Goal: Task Accomplishment & Management: Use online tool/utility

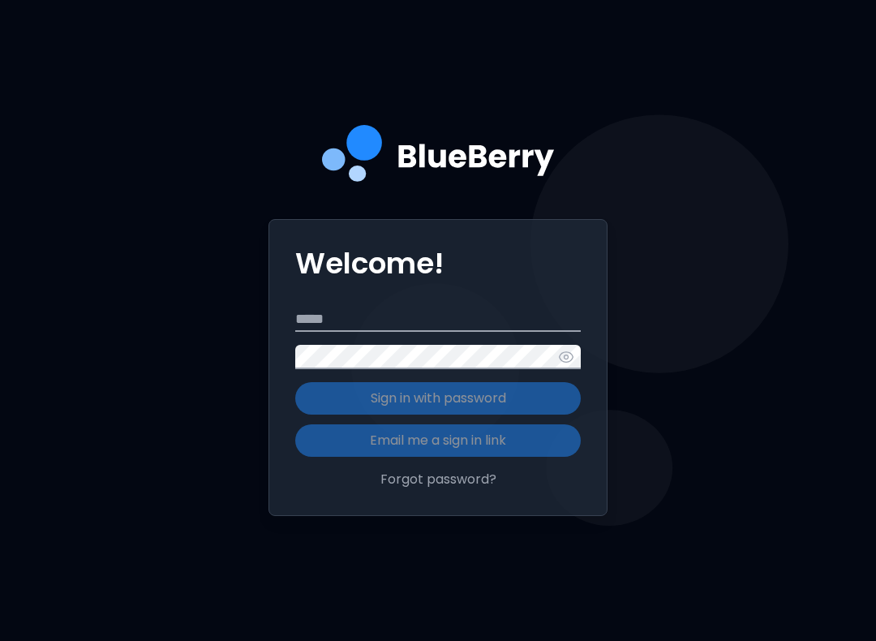
click at [424, 332] on input "Email" at bounding box center [437, 319] width 285 height 24
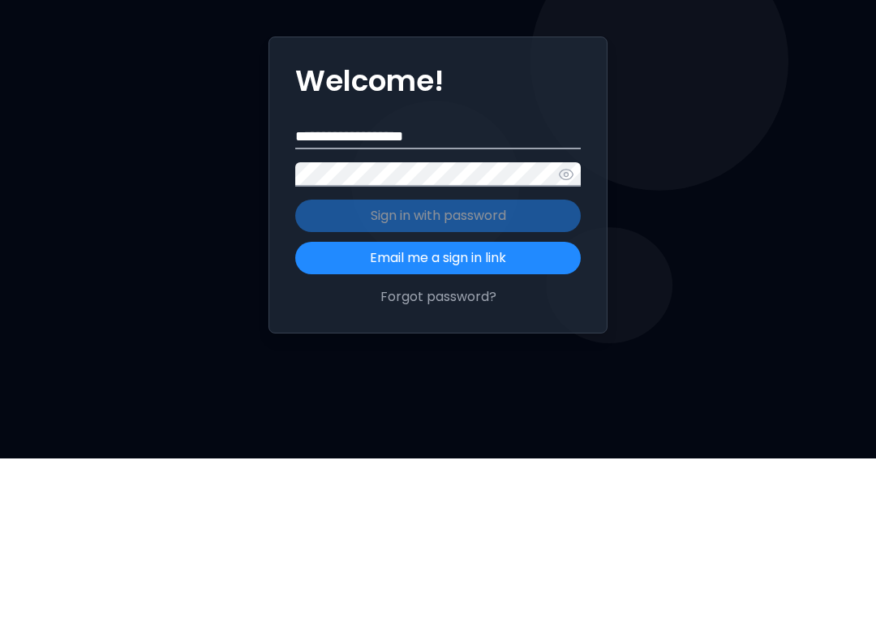
type input "**********"
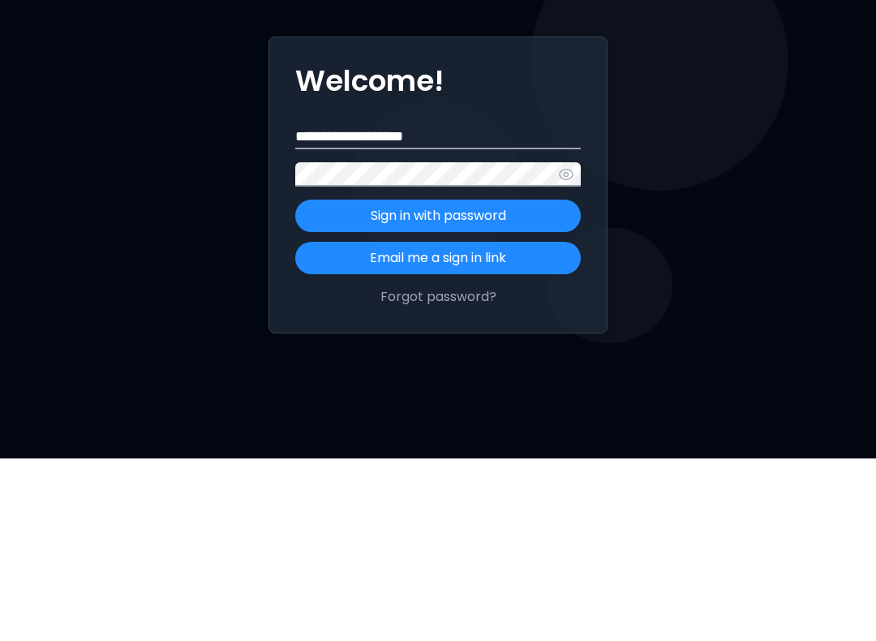
click at [519, 382] on button "Sign in with password" at bounding box center [437, 398] width 285 height 32
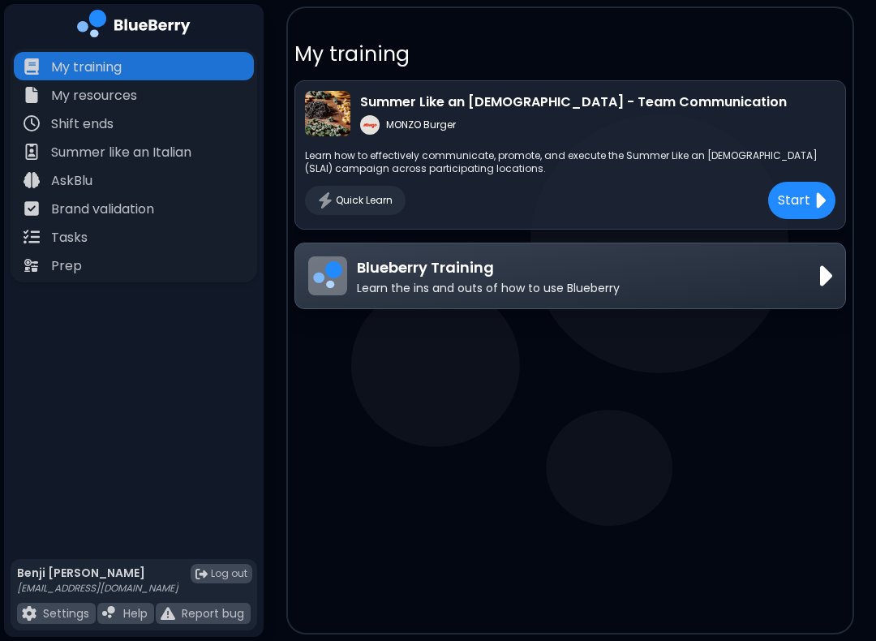
click at [157, 233] on div "Tasks" at bounding box center [134, 236] width 240 height 28
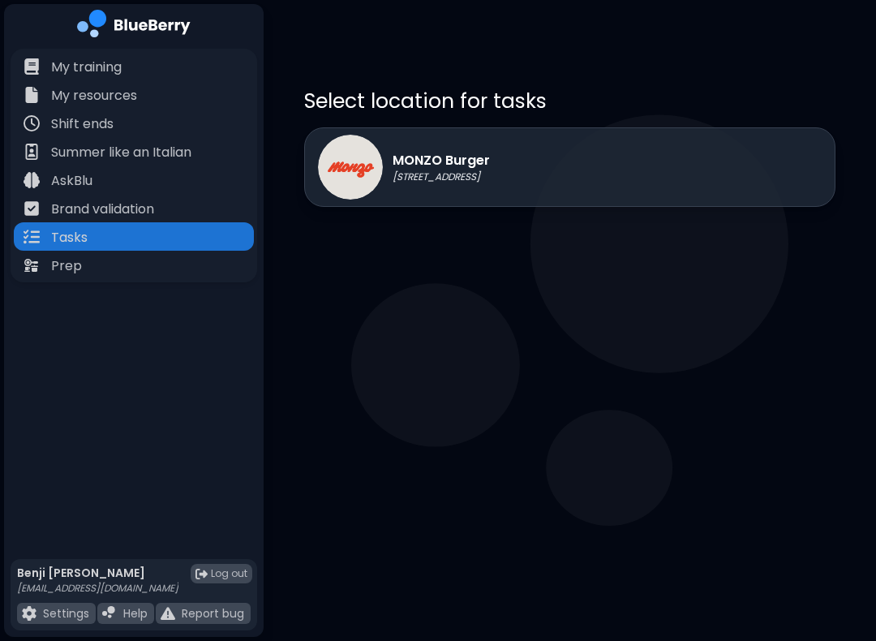
click at [568, 165] on div "MONZO Burger [STREET_ADDRESS]" at bounding box center [569, 166] width 531 height 79
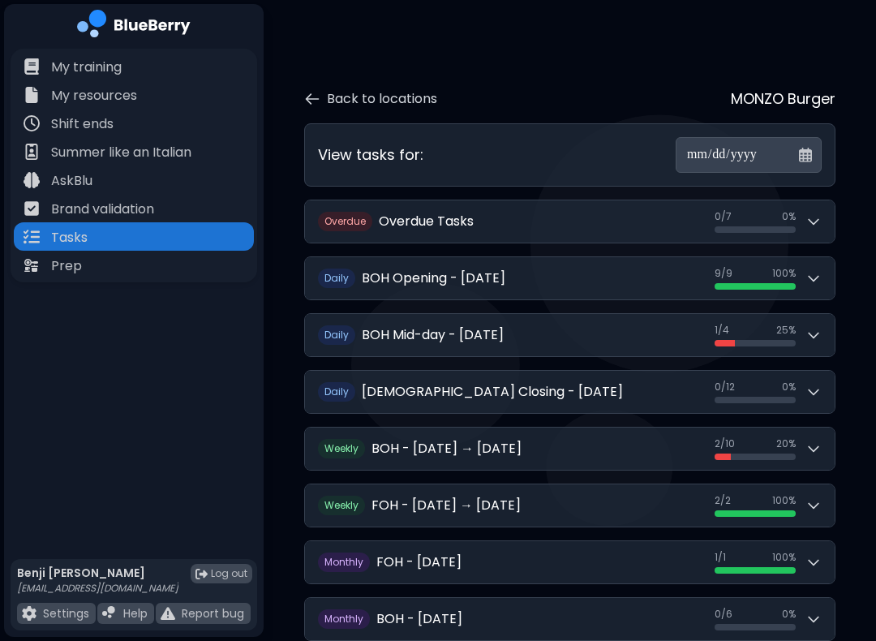
click at [800, 382] on div "0 / 12 0 / 12 0 %" at bounding box center [767, 391] width 107 height 23
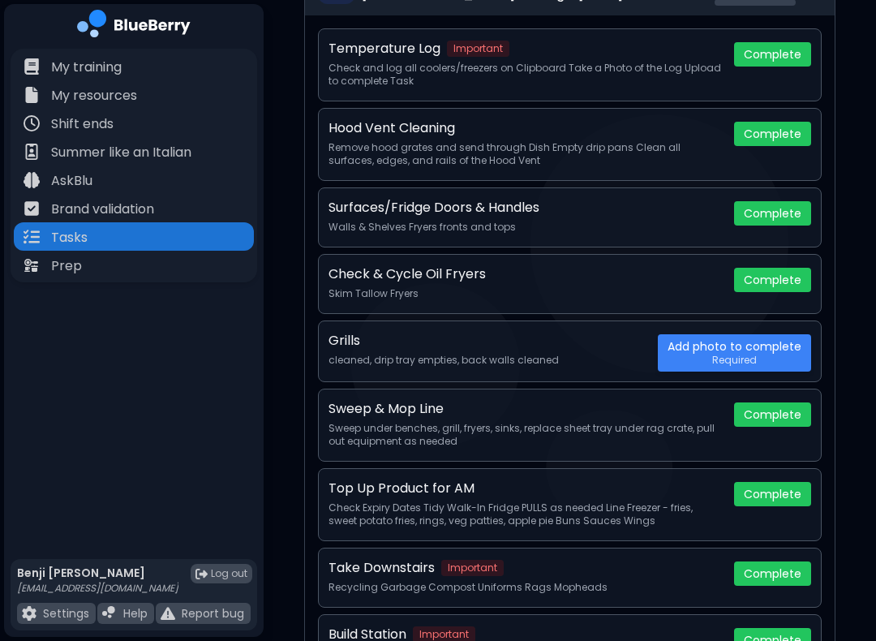
scroll to position [398, 0]
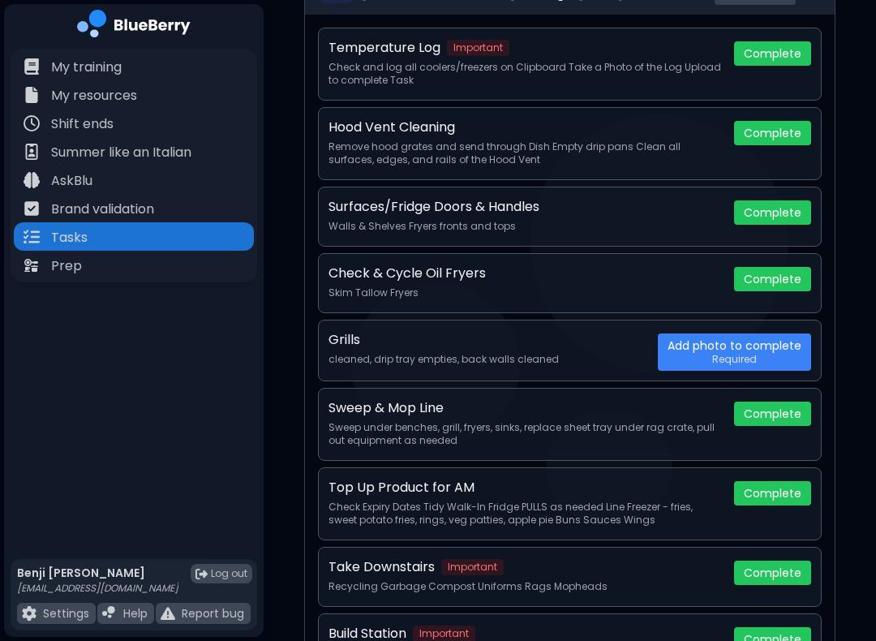
click at [766, 122] on button "Complete" at bounding box center [772, 133] width 77 height 24
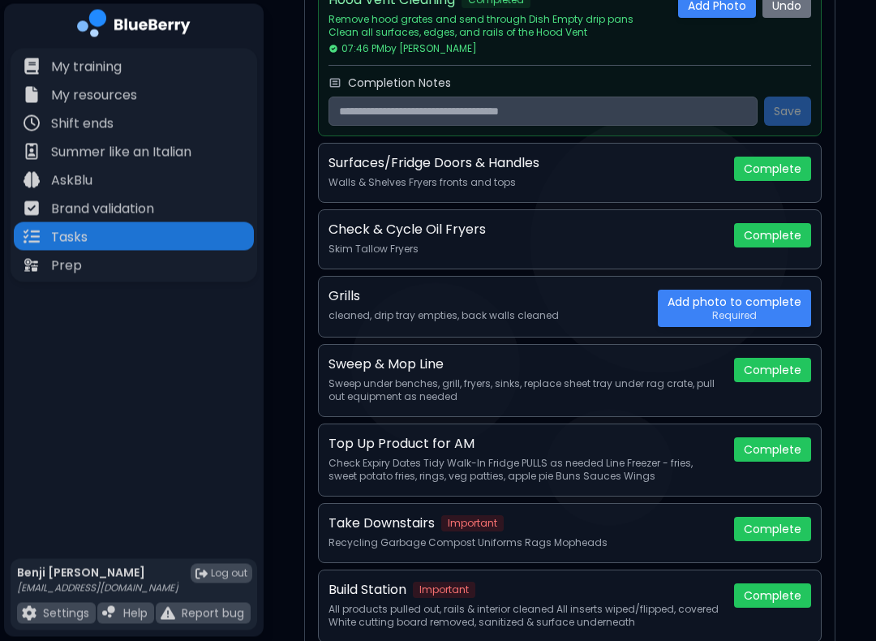
scroll to position [526, 0]
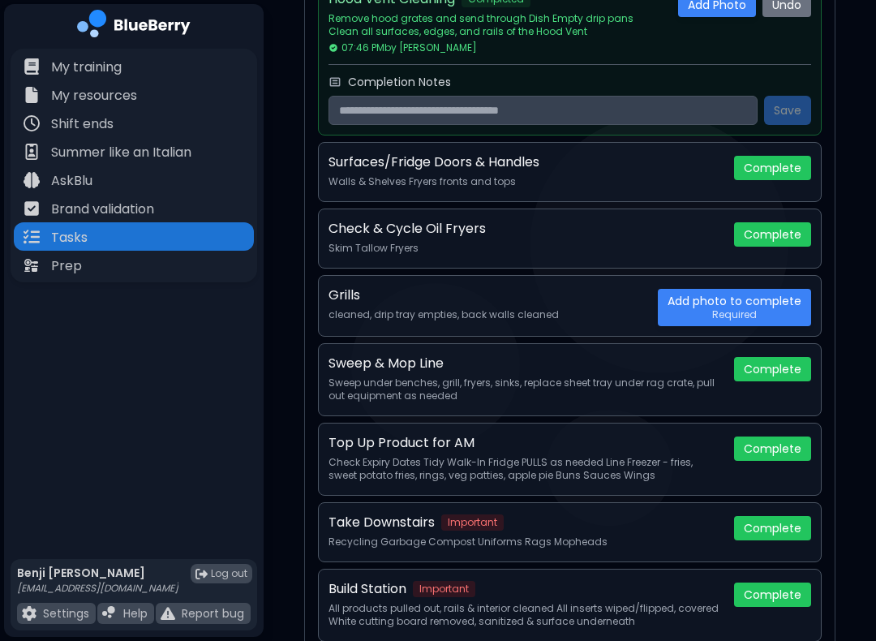
click at [774, 223] on button "Complete" at bounding box center [772, 234] width 77 height 24
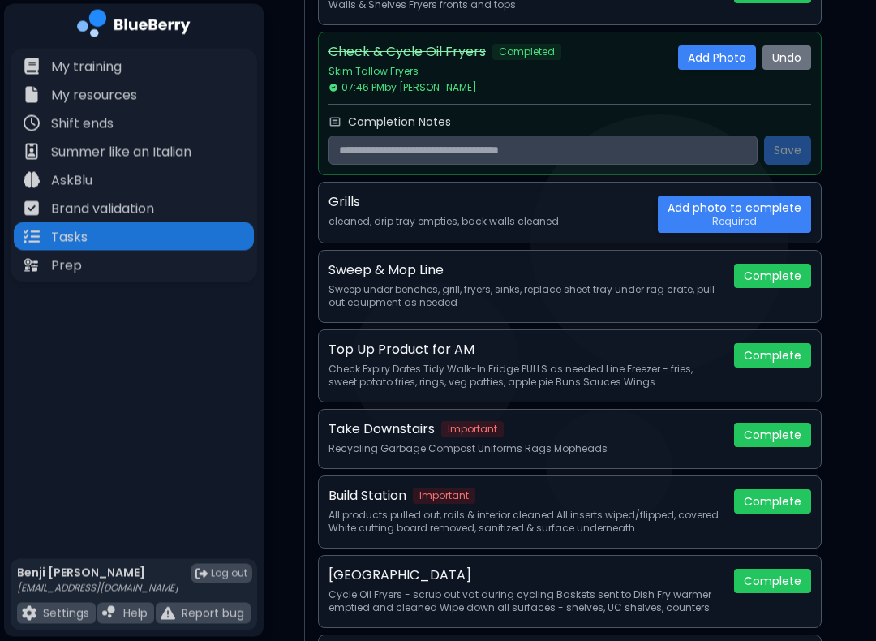
scroll to position [705, 0]
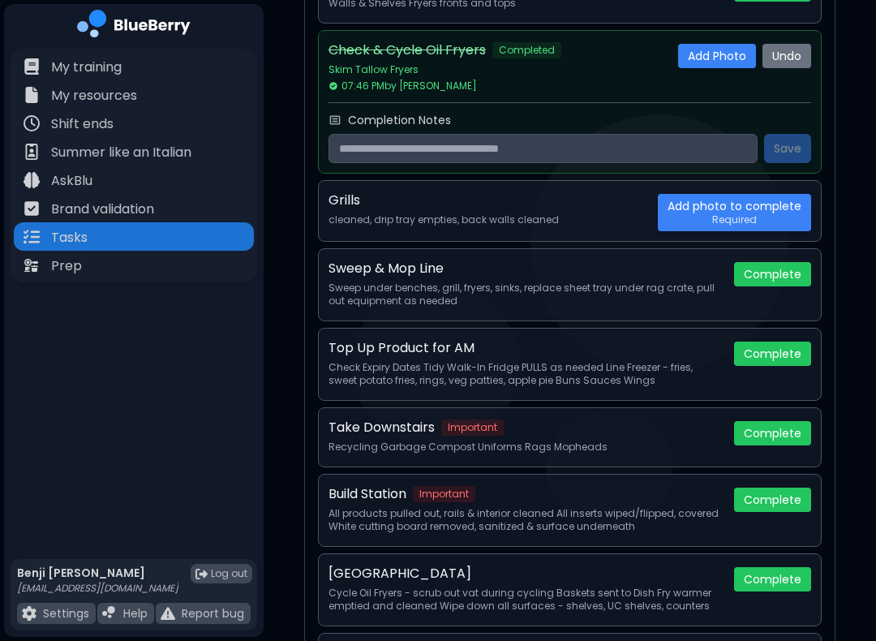
click at [765, 581] on button "Complete" at bounding box center [772, 579] width 77 height 24
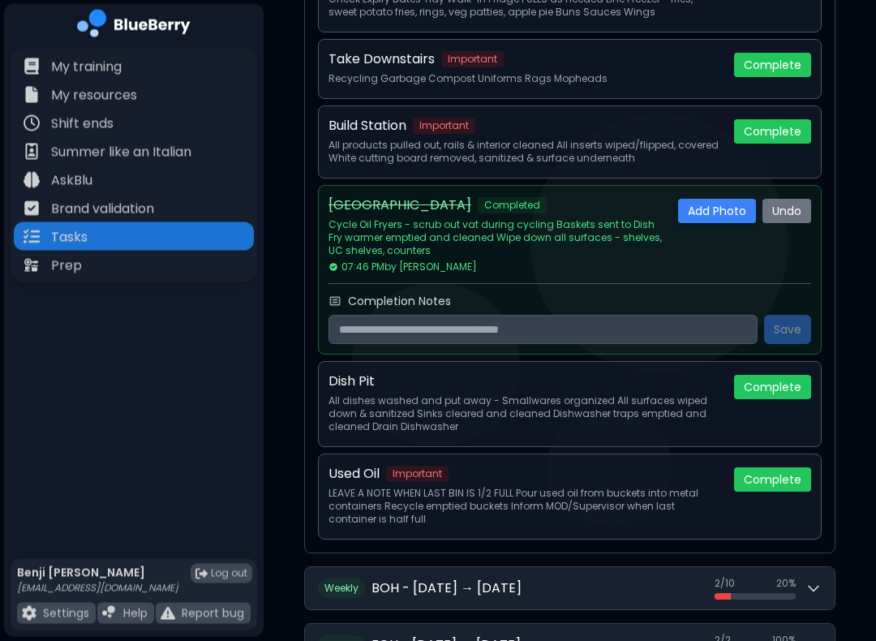
scroll to position [1062, 0]
